Goal: Task Accomplishment & Management: Complete application form

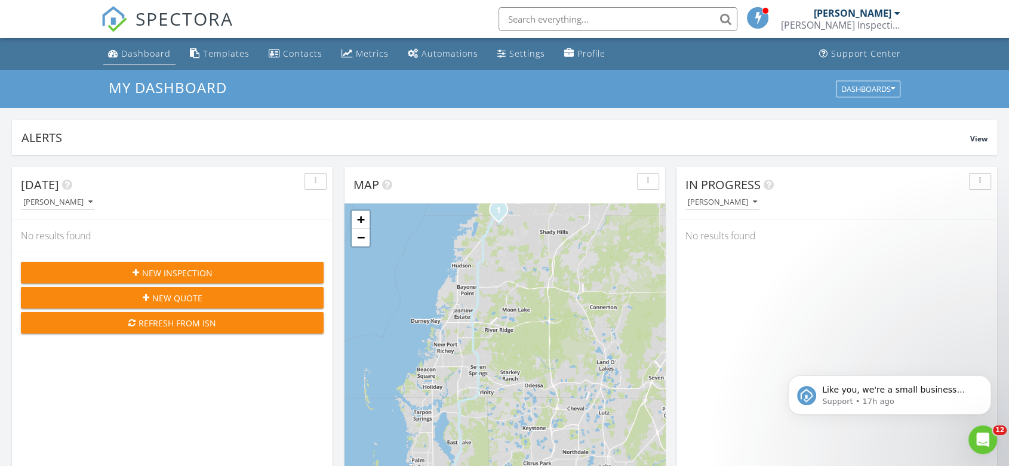
click at [130, 51] on div "Dashboard" at bounding box center [146, 53] width 50 height 11
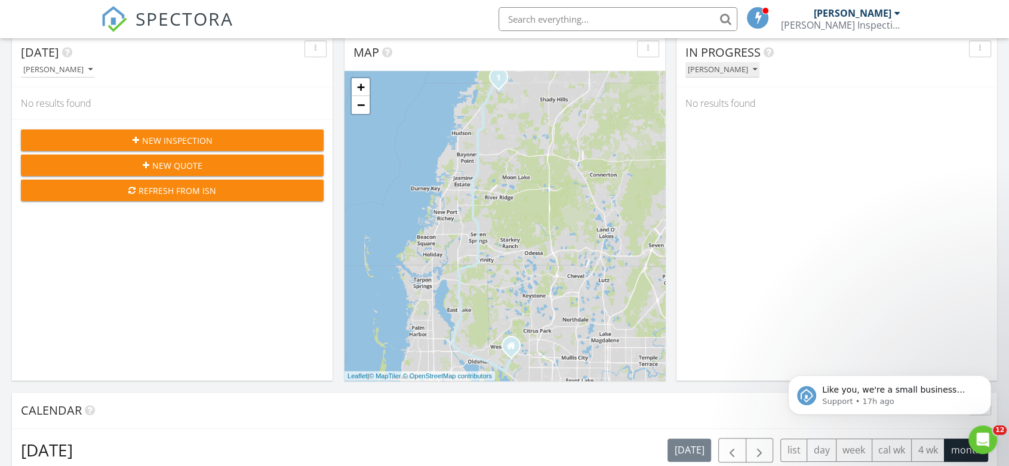
click at [720, 72] on div "[PERSON_NAME]" at bounding box center [722, 70] width 69 height 8
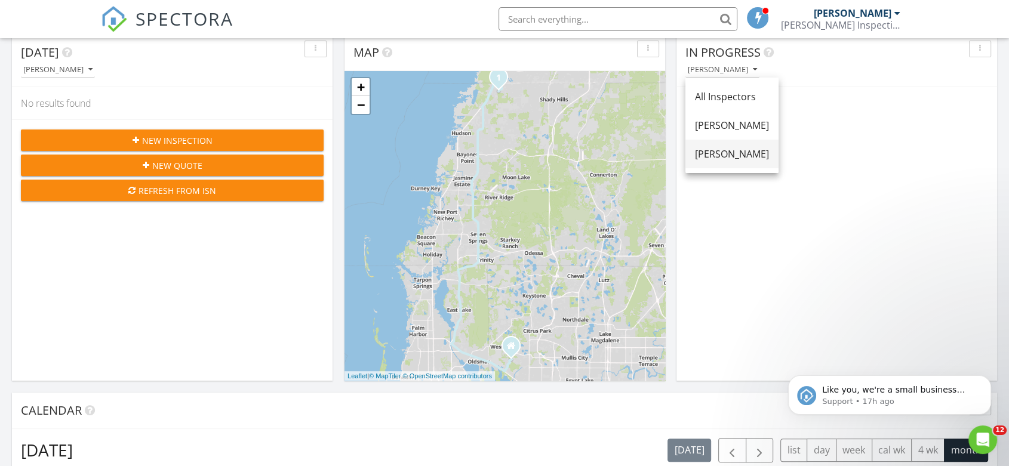
click at [750, 152] on div "[PERSON_NAME]" at bounding box center [732, 154] width 74 height 14
click at [359, 89] on link "+" at bounding box center [361, 87] width 18 height 18
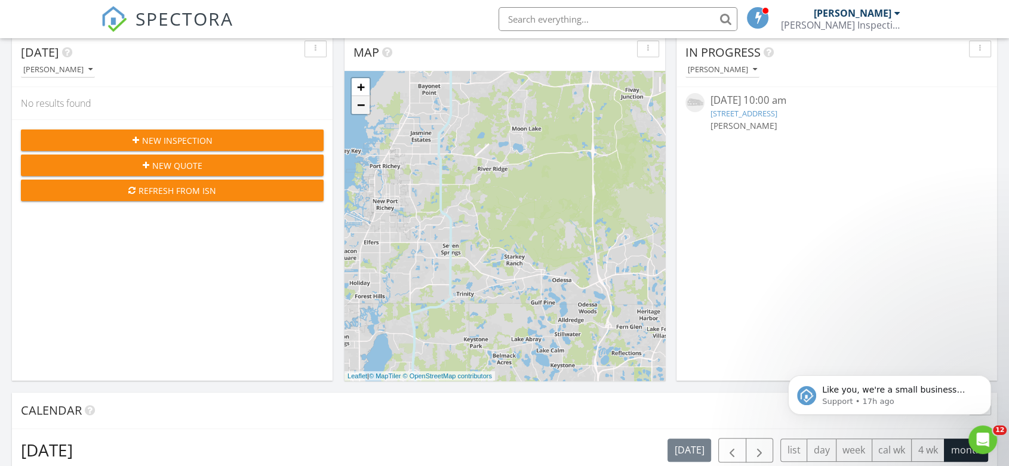
click at [365, 105] on link "−" at bounding box center [361, 105] width 18 height 18
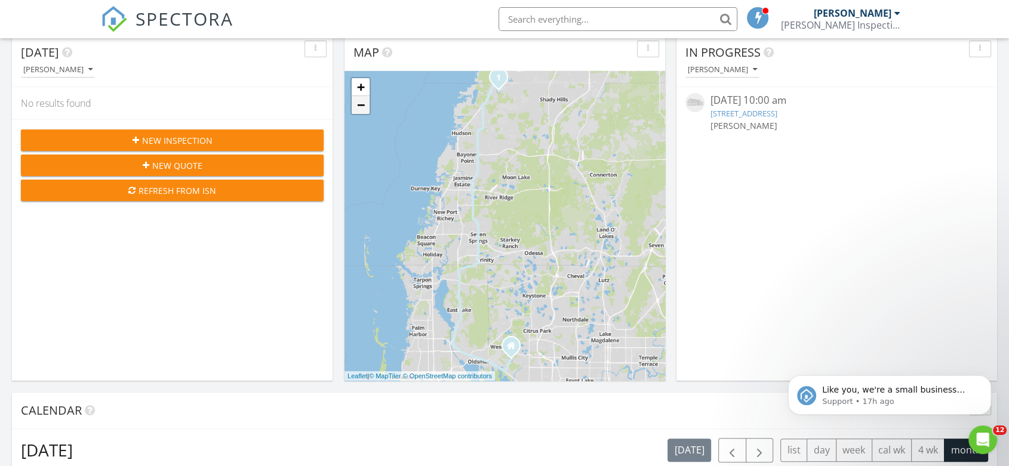
click at [365, 105] on link "−" at bounding box center [361, 105] width 18 height 18
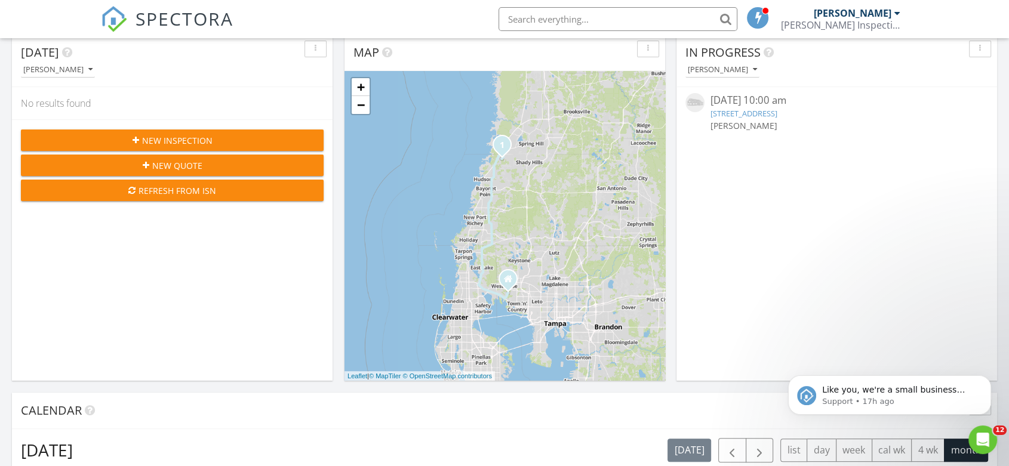
click at [196, 135] on span "New Inspection" at bounding box center [177, 140] width 70 height 13
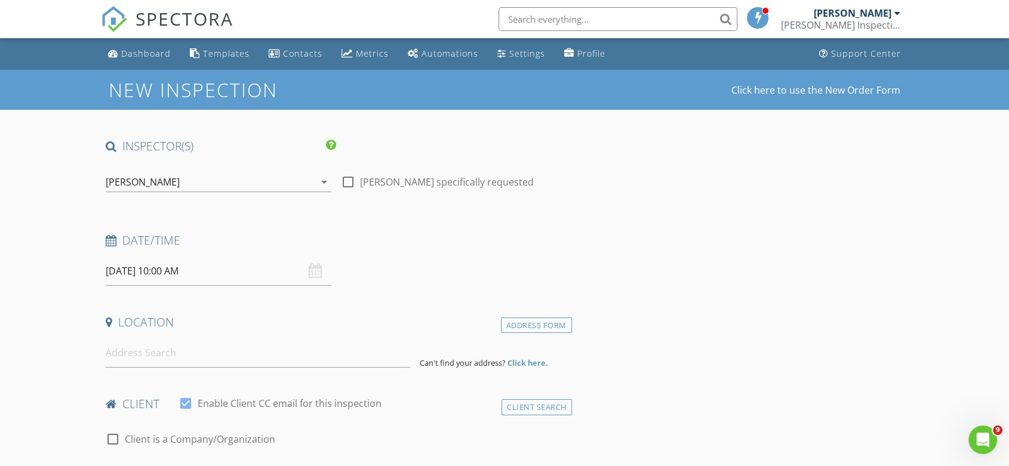
click at [196, 180] on div "[PERSON_NAME]" at bounding box center [210, 181] width 209 height 19
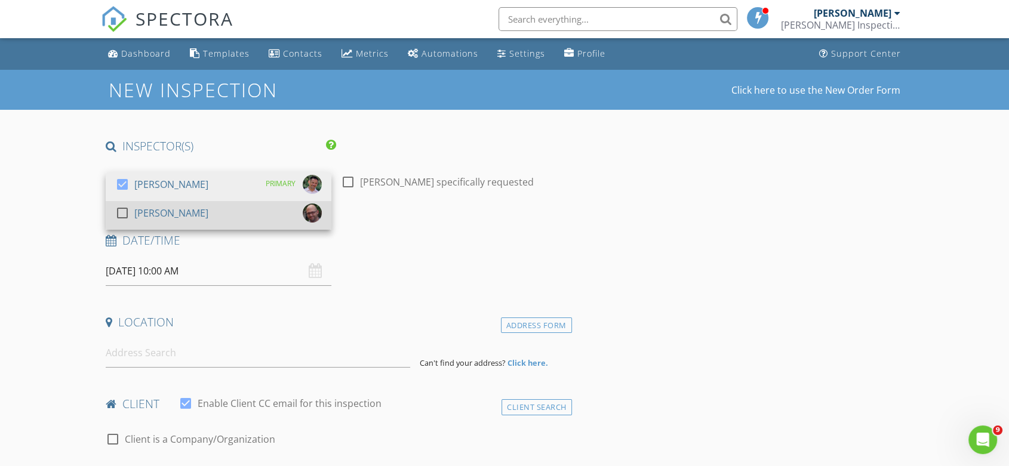
click at [177, 209] on div "check_box_outline_blank Troy Neal" at bounding box center [218, 216] width 207 height 24
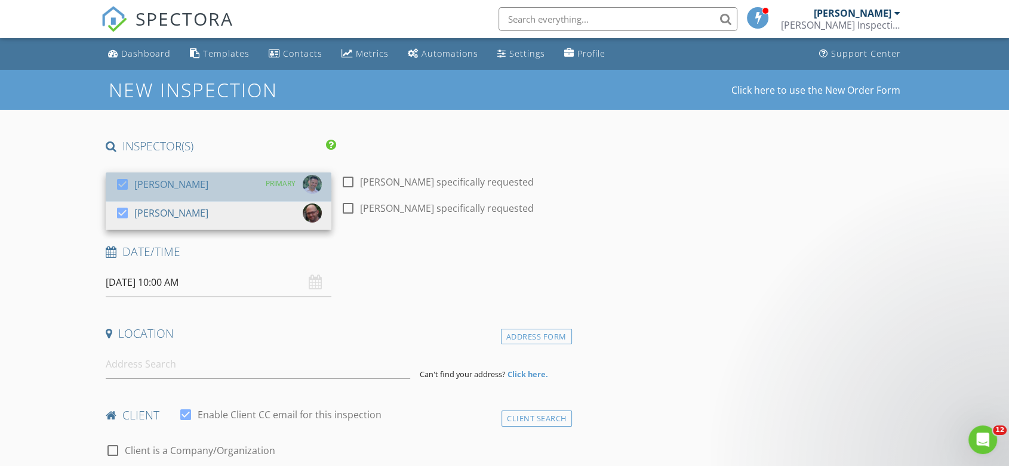
click at [183, 185] on div "[PERSON_NAME]" at bounding box center [171, 184] width 74 height 19
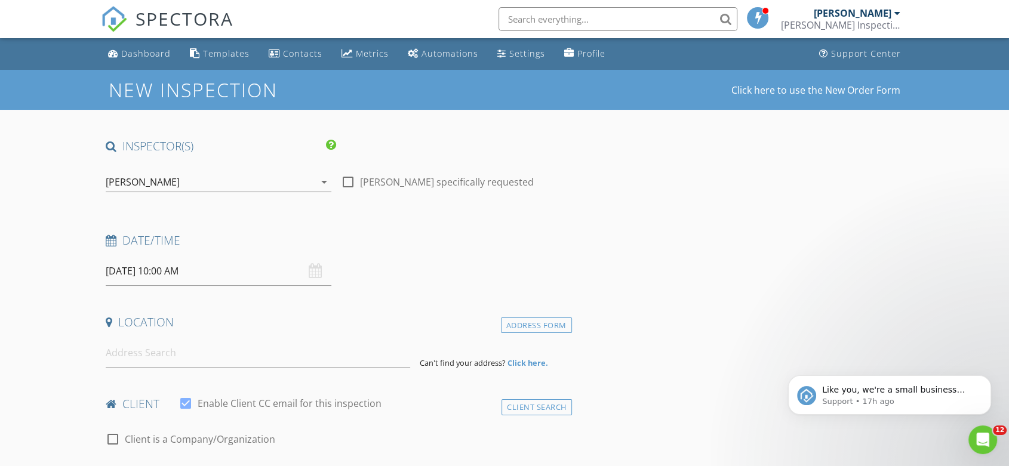
click at [262, 274] on input "08/29/2025 10:00 AM" at bounding box center [219, 271] width 226 height 29
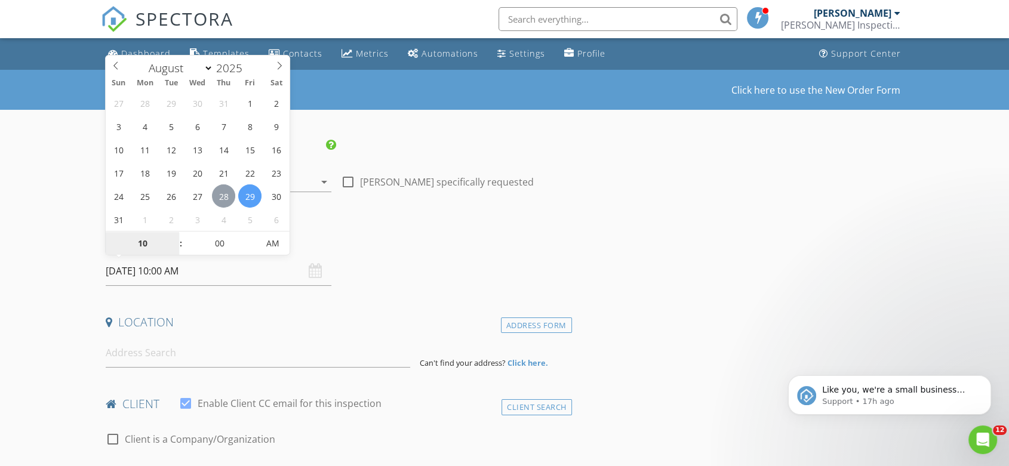
type input "08/28/2025 10:00 AM"
type input "11"
type input "08/28/2025 11:00 AM"
click at [177, 236] on span at bounding box center [175, 238] width 8 height 12
type input "05"
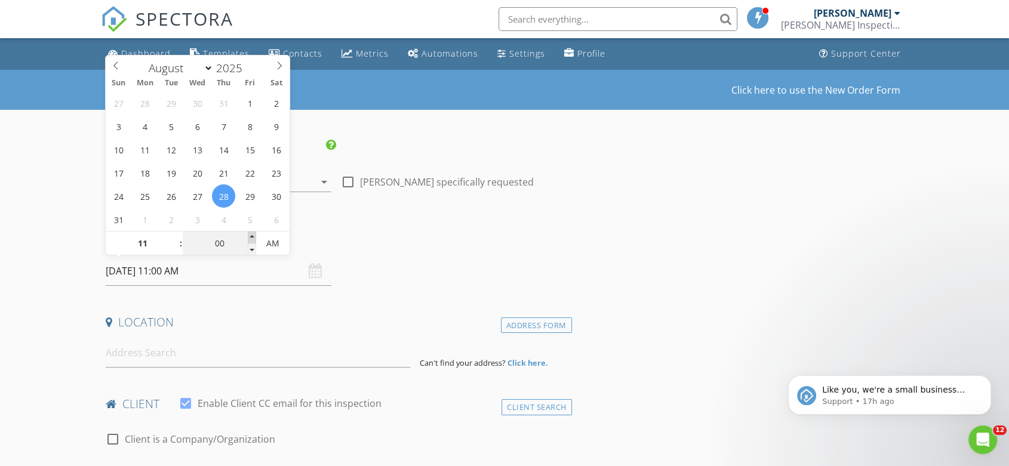
type input "08/28/2025 11:05 AM"
click at [254, 236] on span at bounding box center [252, 238] width 8 height 12
type input "10"
type input "08/28/2025 11:10 AM"
click at [254, 236] on span at bounding box center [252, 238] width 8 height 12
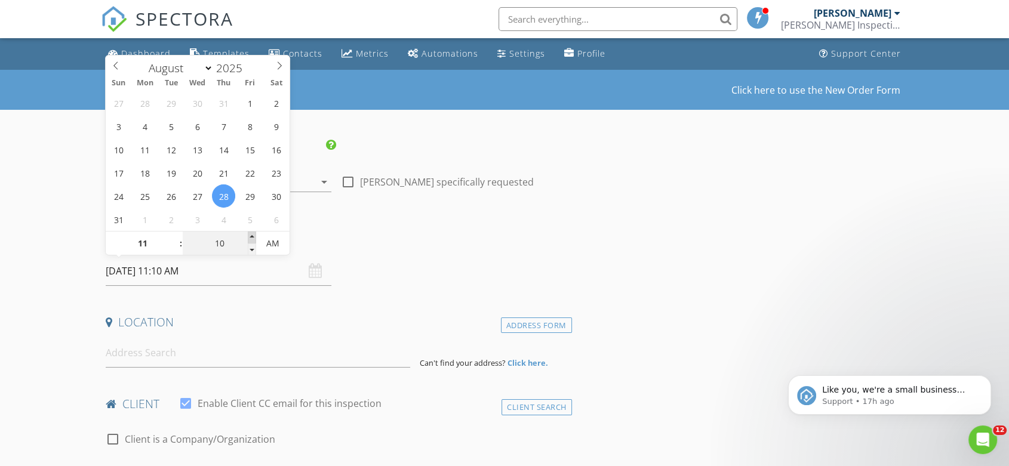
type input "15"
type input "08/28/2025 11:15 AM"
click at [254, 236] on span at bounding box center [252, 238] width 8 height 12
type input "20"
type input "08/28/2025 11:20 AM"
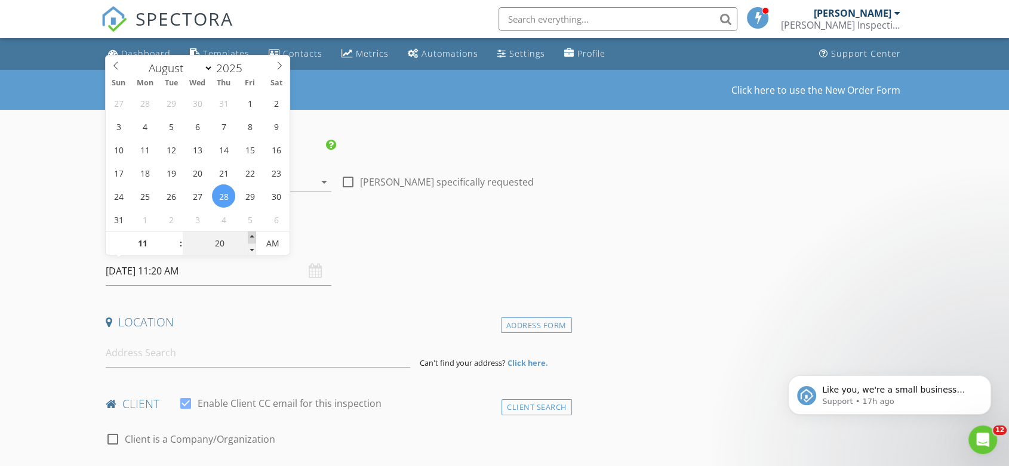
click at [254, 236] on span at bounding box center [252, 238] width 8 height 12
type input "25"
type input "08/28/2025 11:25 AM"
click at [254, 236] on span at bounding box center [252, 238] width 8 height 12
type input "30"
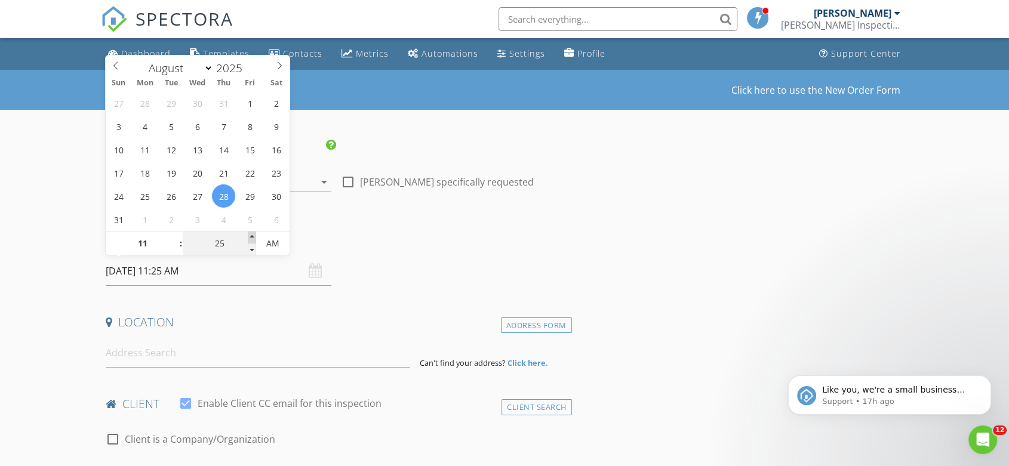
type input "[DATE] 11:30 AM"
click at [254, 236] on span at bounding box center [252, 238] width 8 height 12
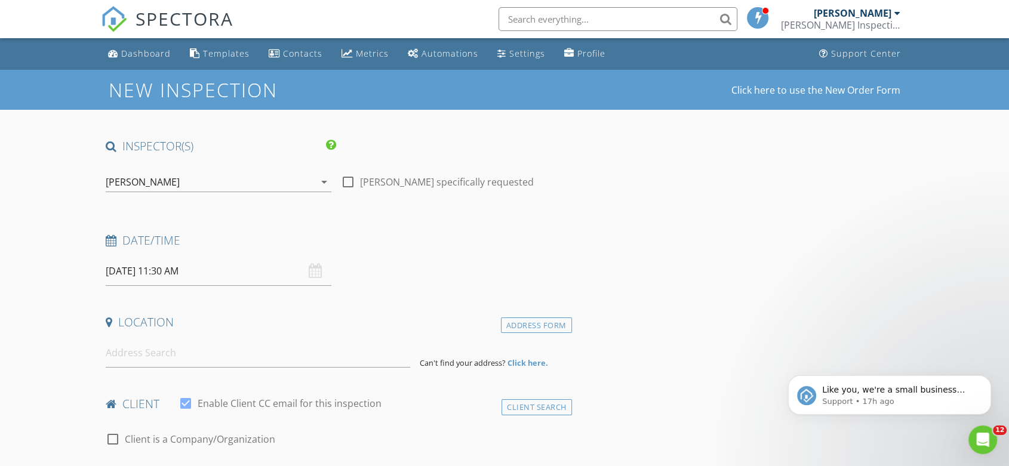
scroll to position [66, 0]
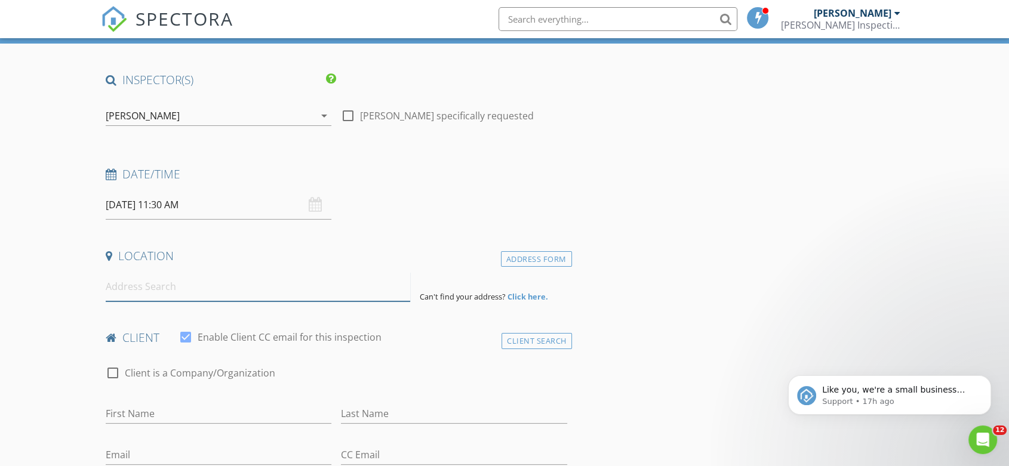
click at [205, 294] on input at bounding box center [258, 286] width 304 height 29
paste input "9113 Sandy Bluffs"
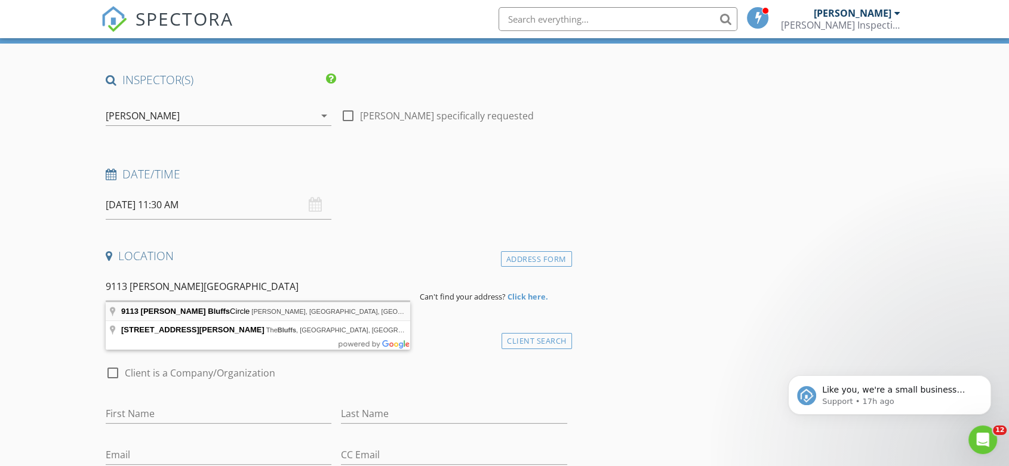
type input "9113 Sandy Bluffs Circle, Parrish, FL, USA"
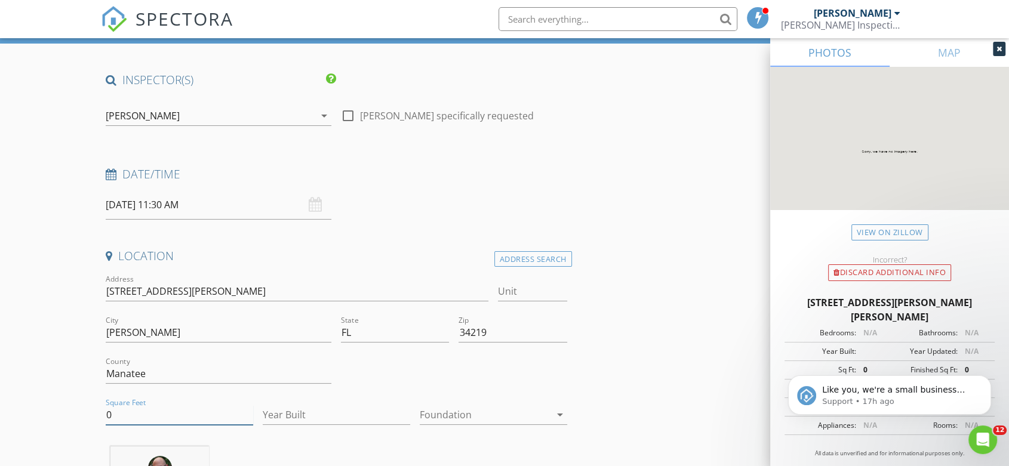
click at [160, 413] on input "0" at bounding box center [179, 415] width 147 height 20
type input "1990"
type input "2024"
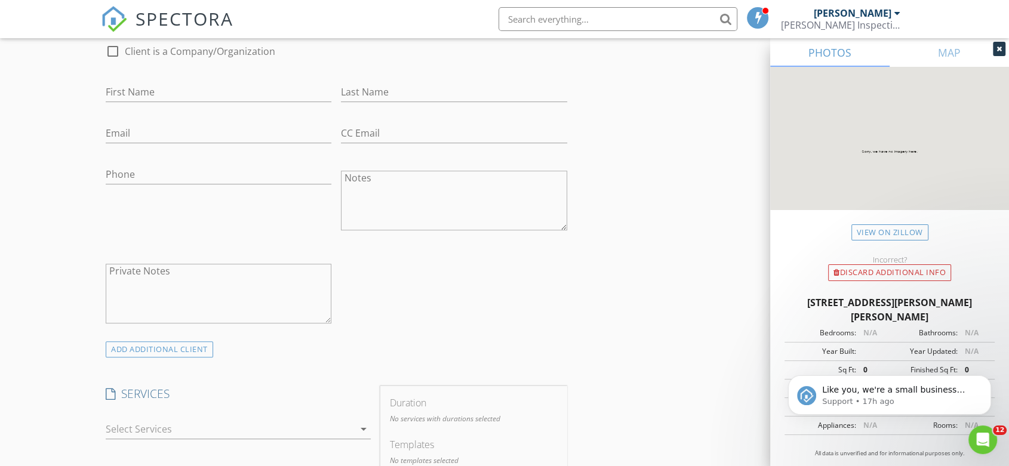
scroll to position [546, 0]
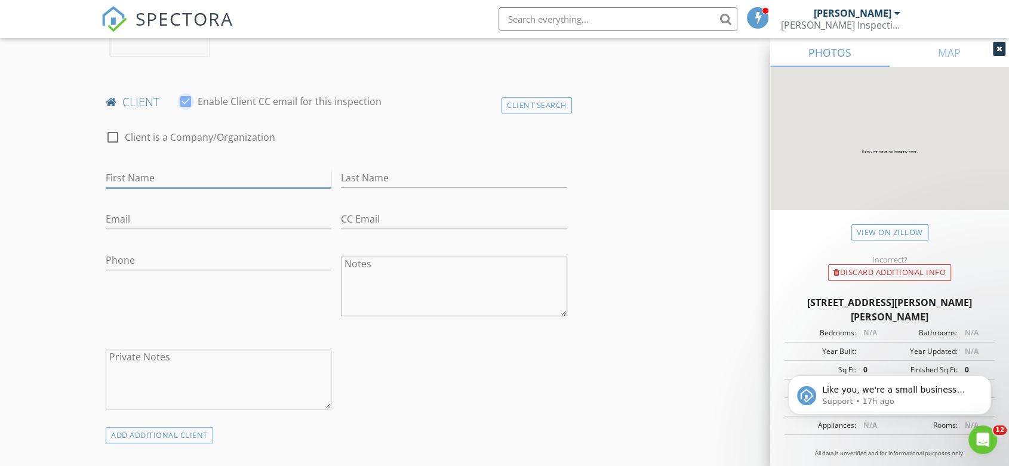
click at [168, 174] on input "First Name" at bounding box center [219, 178] width 226 height 20
paste input "[PERSON_NAME]"
drag, startPoint x: 180, startPoint y: 177, endPoint x: 139, endPoint y: 178, distance: 41.2
click at [139, 178] on input "[PERSON_NAME]" at bounding box center [219, 178] width 226 height 20
type input "[PERSON_NAME]"
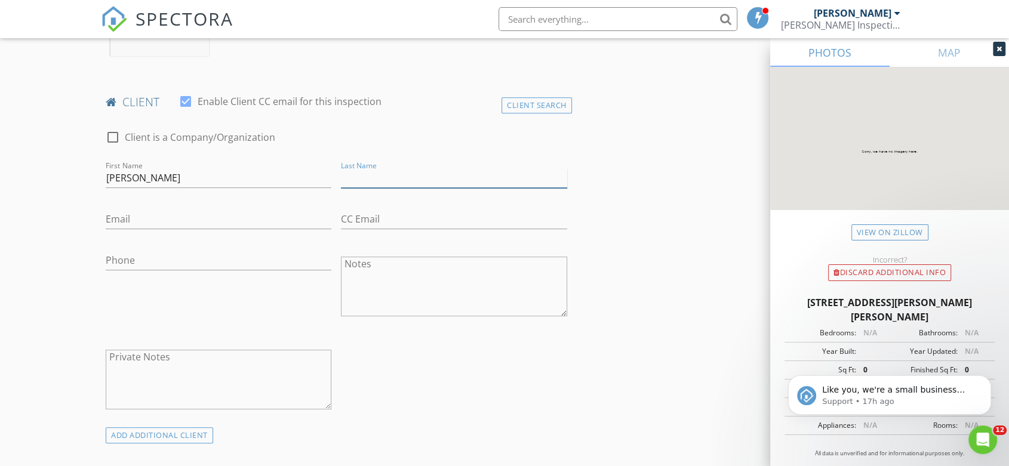
click at [357, 180] on input "Last Name" at bounding box center [454, 178] width 226 height 20
paste input "[PERSON_NAME]"
type input "[PERSON_NAME]"
paste input "[EMAIL_ADDRESS][DOMAIN_NAME]"
type input "[EMAIL_ADDRESS][DOMAIN_NAME]"
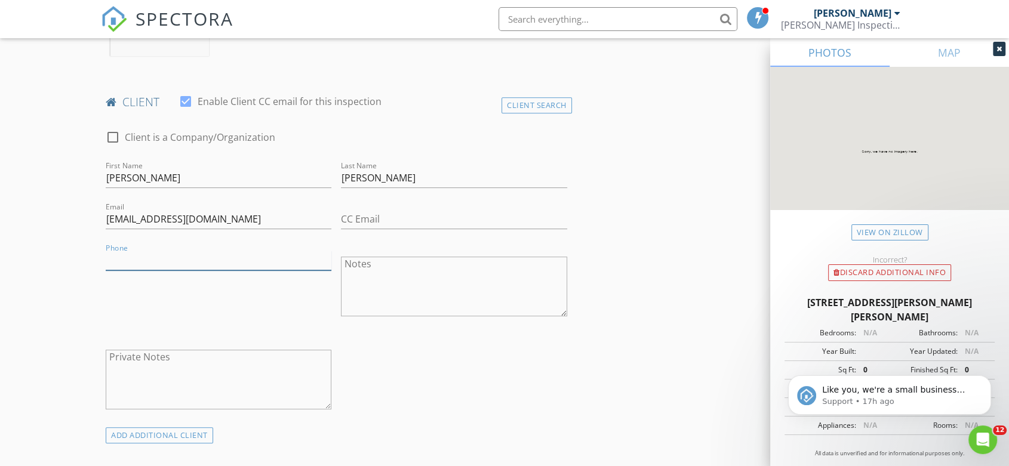
paste input "[PHONE_NUMBER]"
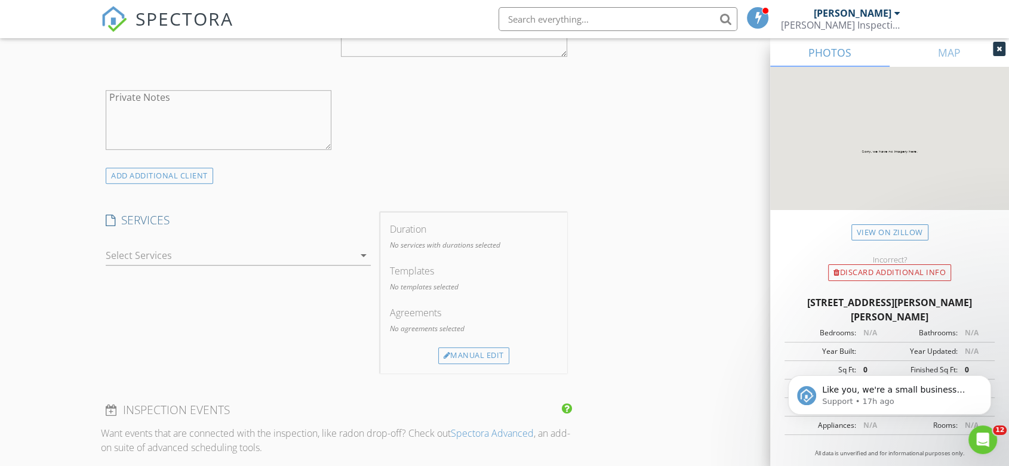
scroll to position [812, 0]
type input "[PHONE_NUMBER]"
click at [267, 240] on div at bounding box center [230, 249] width 248 height 19
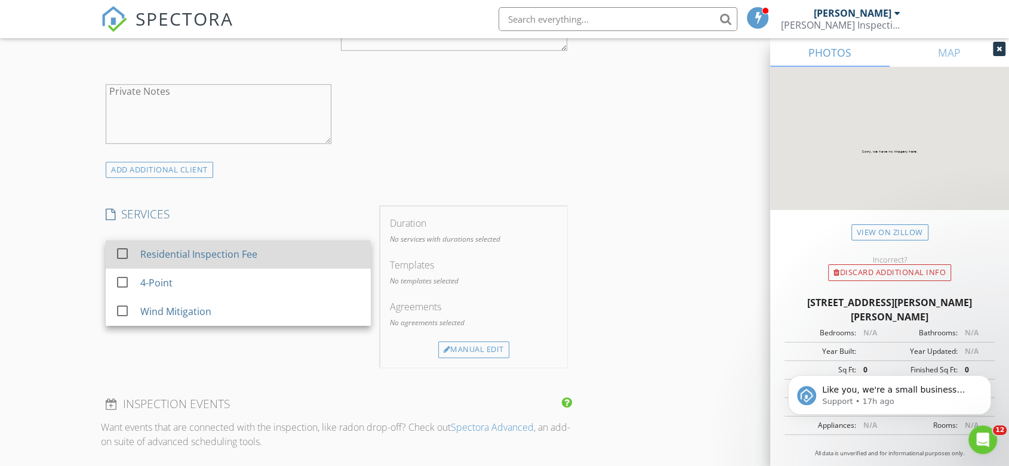
click at [212, 255] on div "Residential Inspection Fee" at bounding box center [198, 254] width 117 height 14
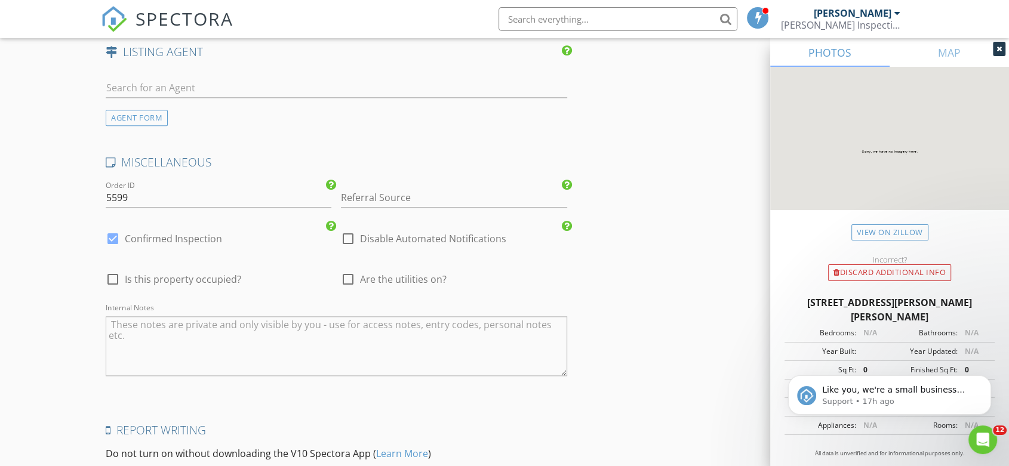
scroll to position [1342, 0]
click at [348, 275] on div at bounding box center [348, 277] width 20 height 20
checkbox input "true"
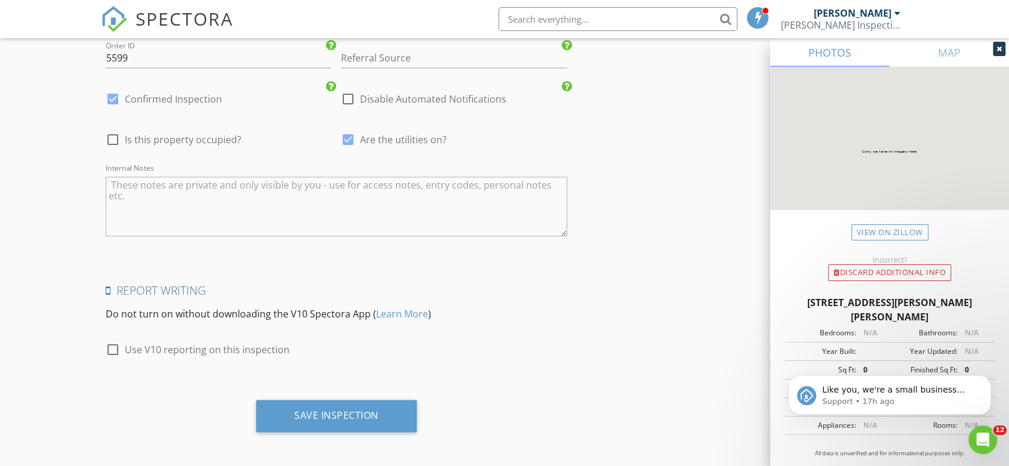
scroll to position [1480, 0]
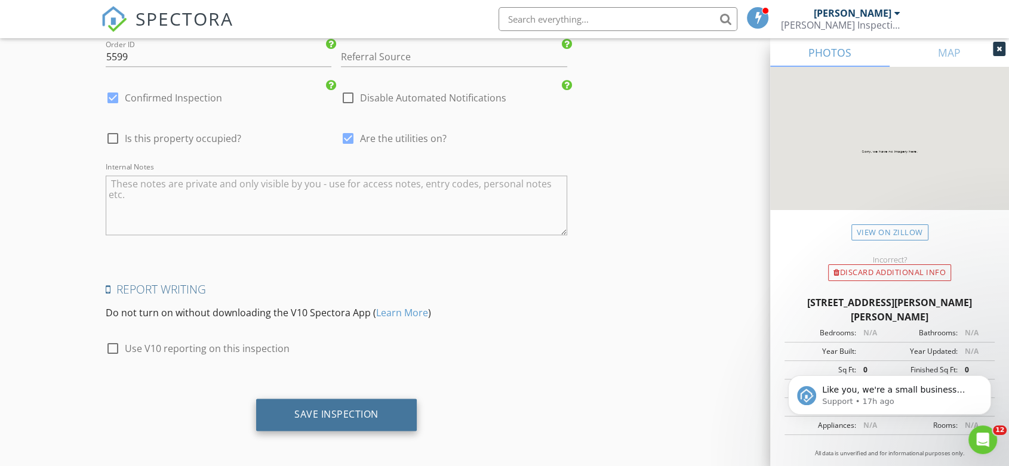
click at [326, 411] on div "Save Inspection" at bounding box center [336, 414] width 84 height 12
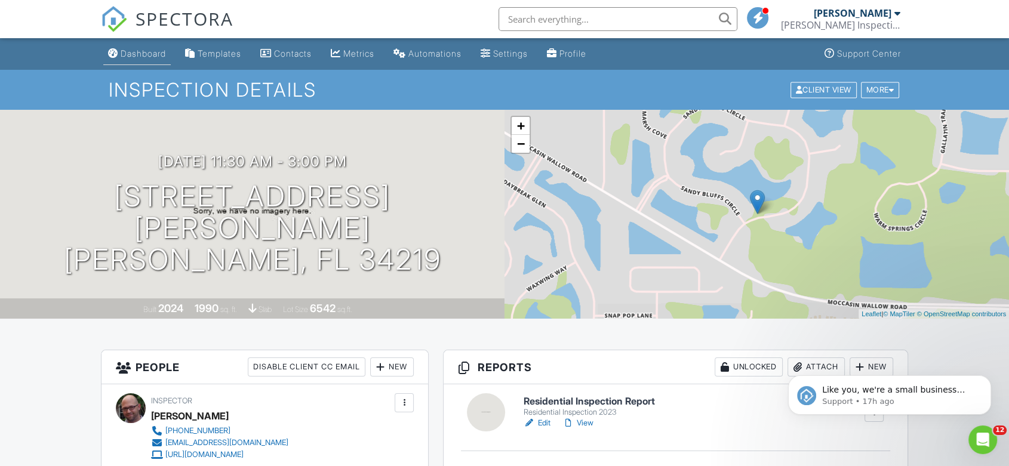
click at [150, 51] on div "Dashboard" at bounding box center [143, 53] width 45 height 10
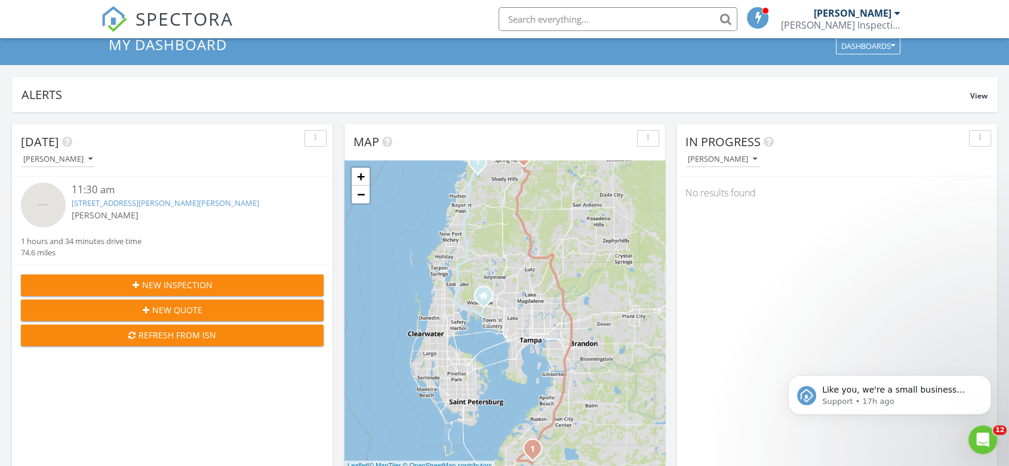
scroll to position [66, 0]
